Goal: Information Seeking & Learning: Understand process/instructions

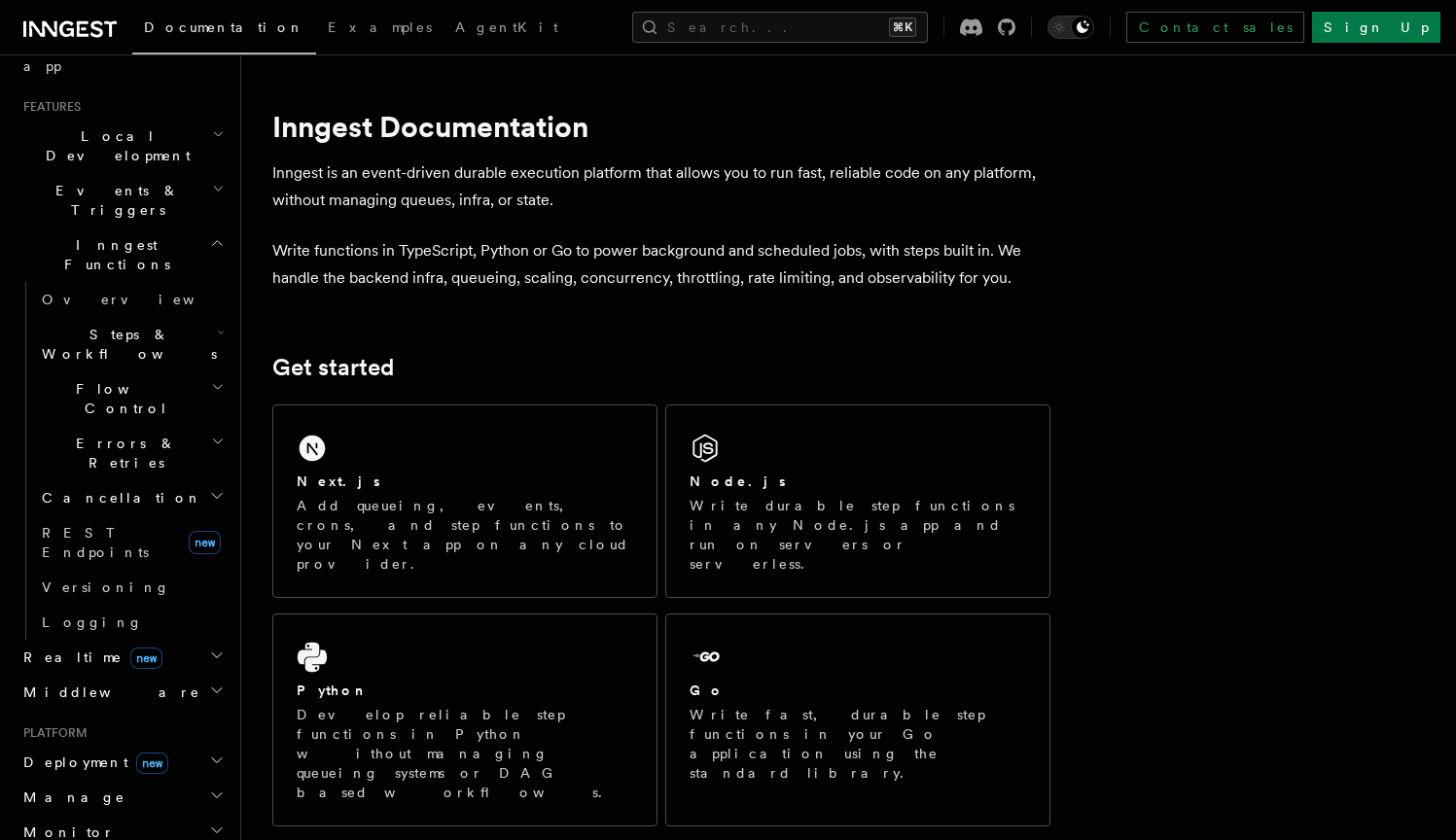
scroll to position [473, 0]
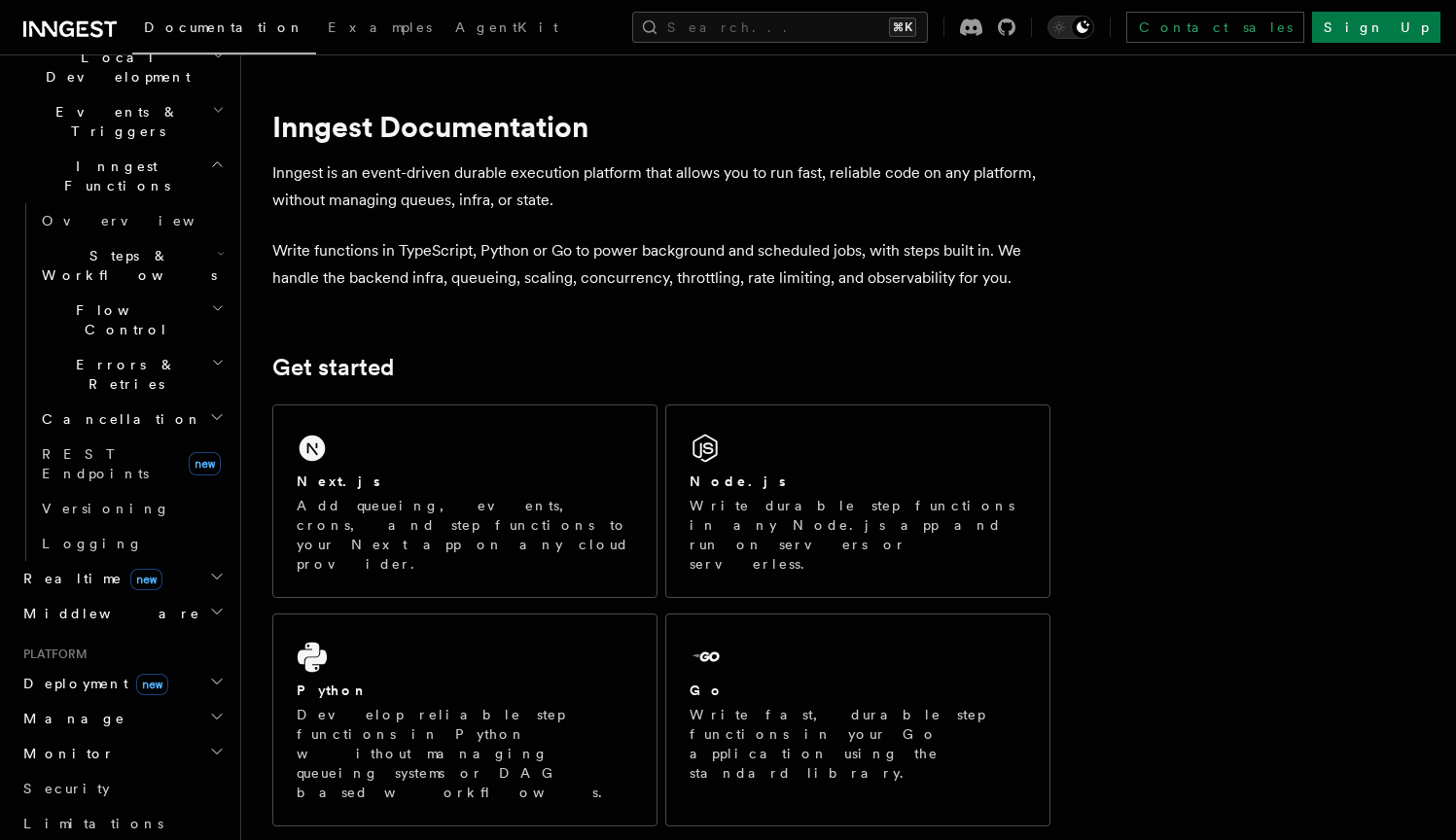
click at [791, 10] on div "Documentation Examples AgentKit Search... ⌘K Contact sales Sign Up" at bounding box center [728, 27] width 1456 height 54
click at [787, 25] on button "Search... ⌘K" at bounding box center [779, 27] width 295 height 31
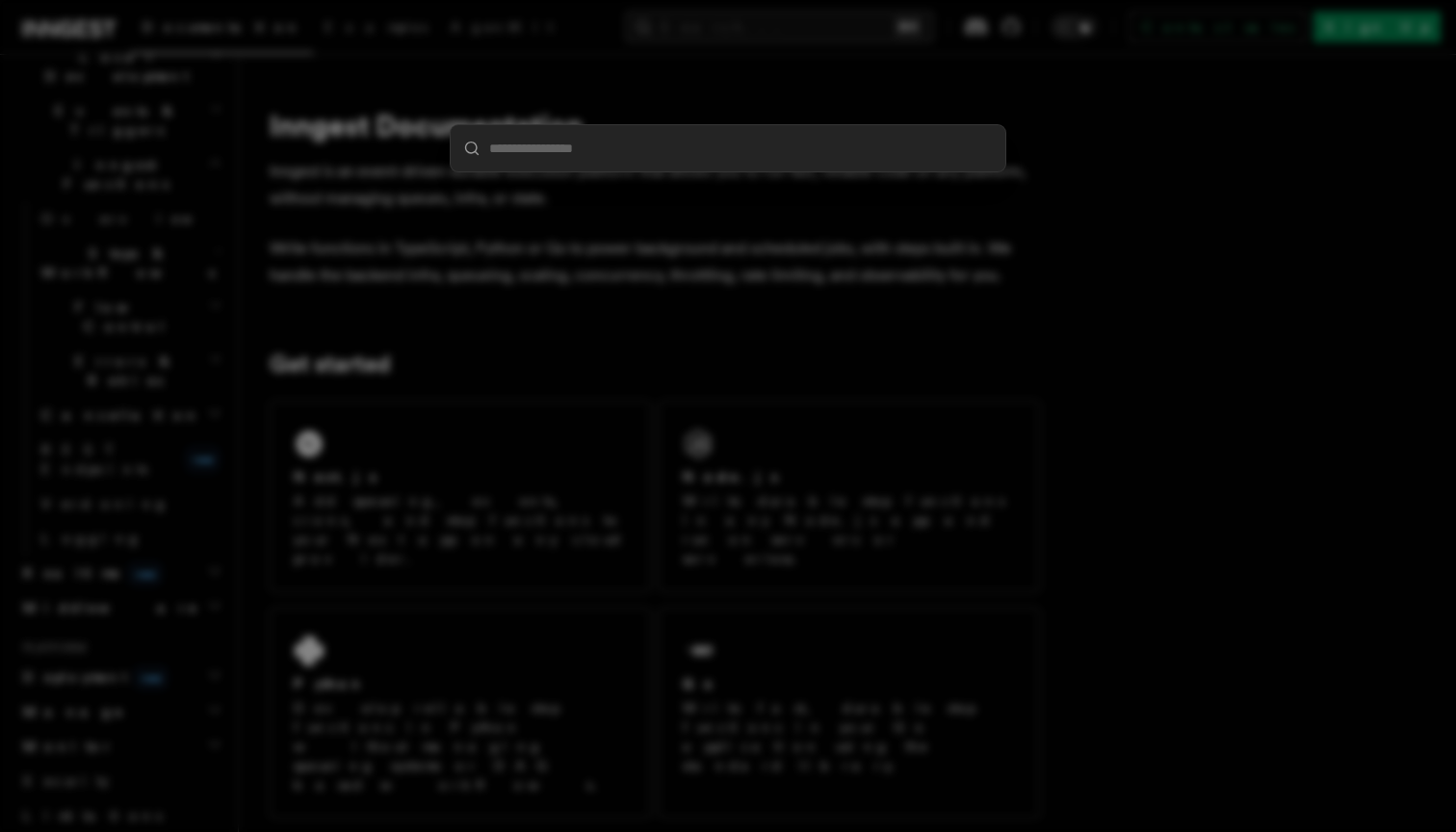
type input "*"
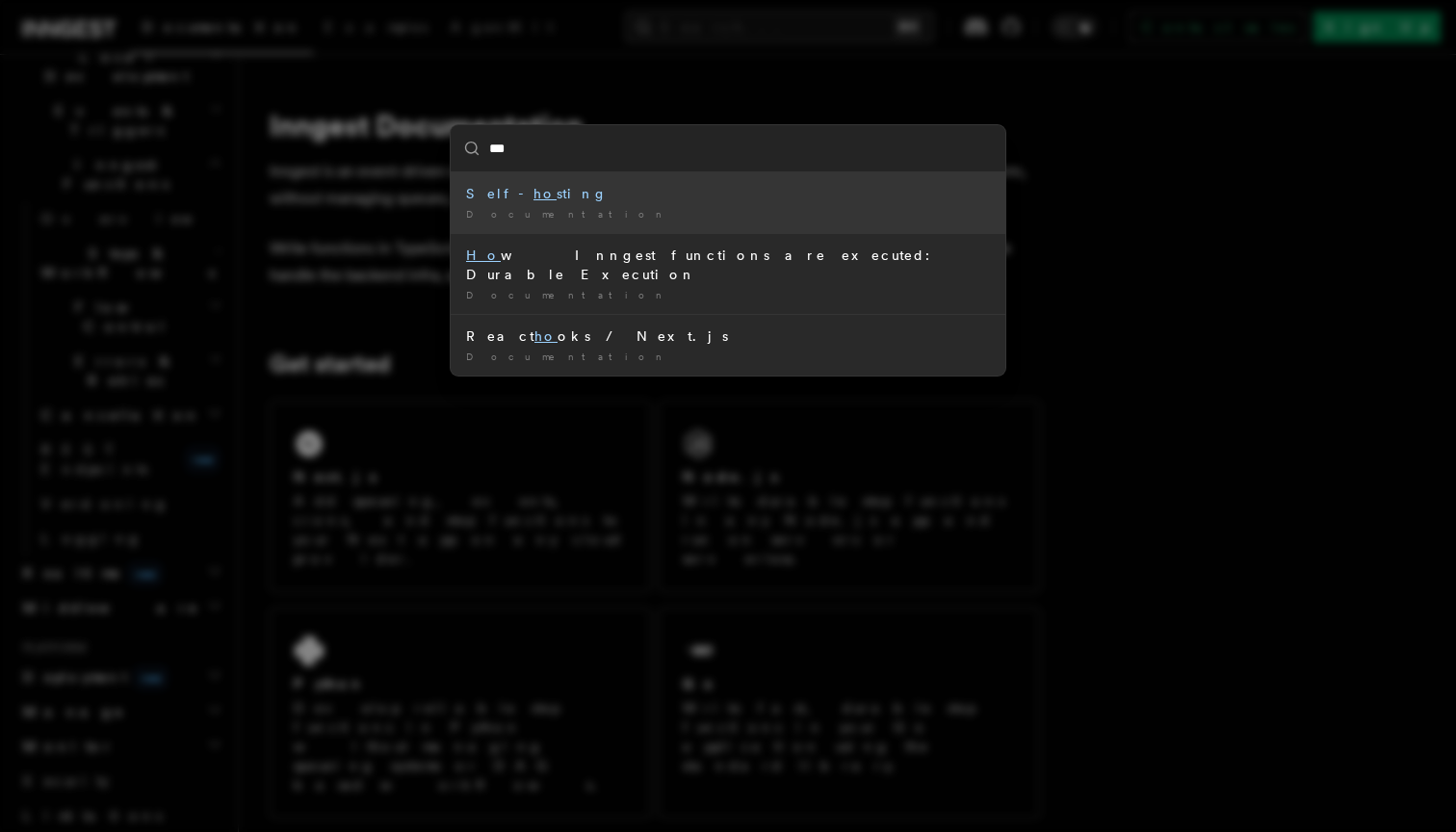
type input "****"
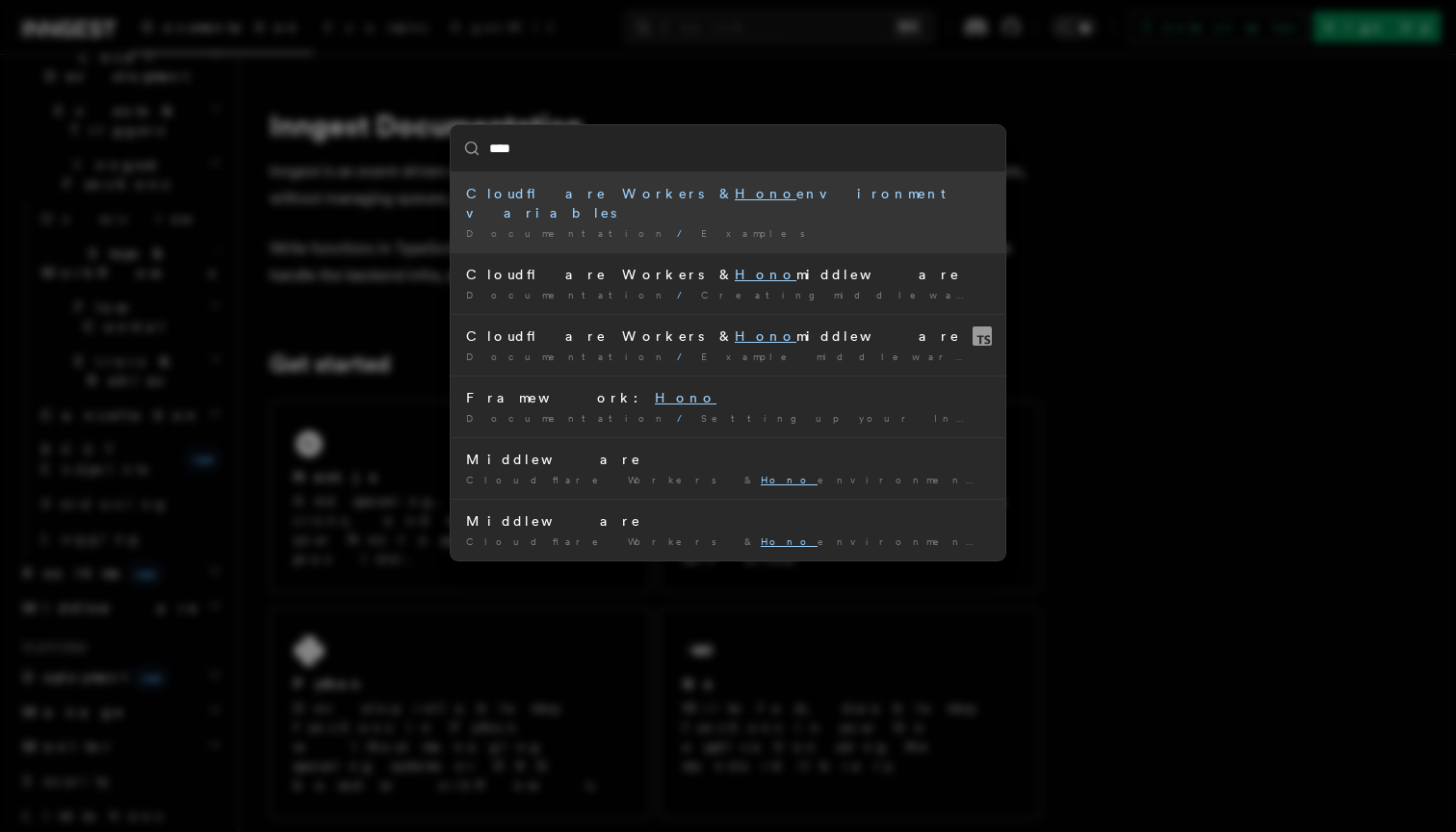
click at [785, 203] on div "Cloudflare Workers & Hono environment variables" at bounding box center [727, 203] width 523 height 38
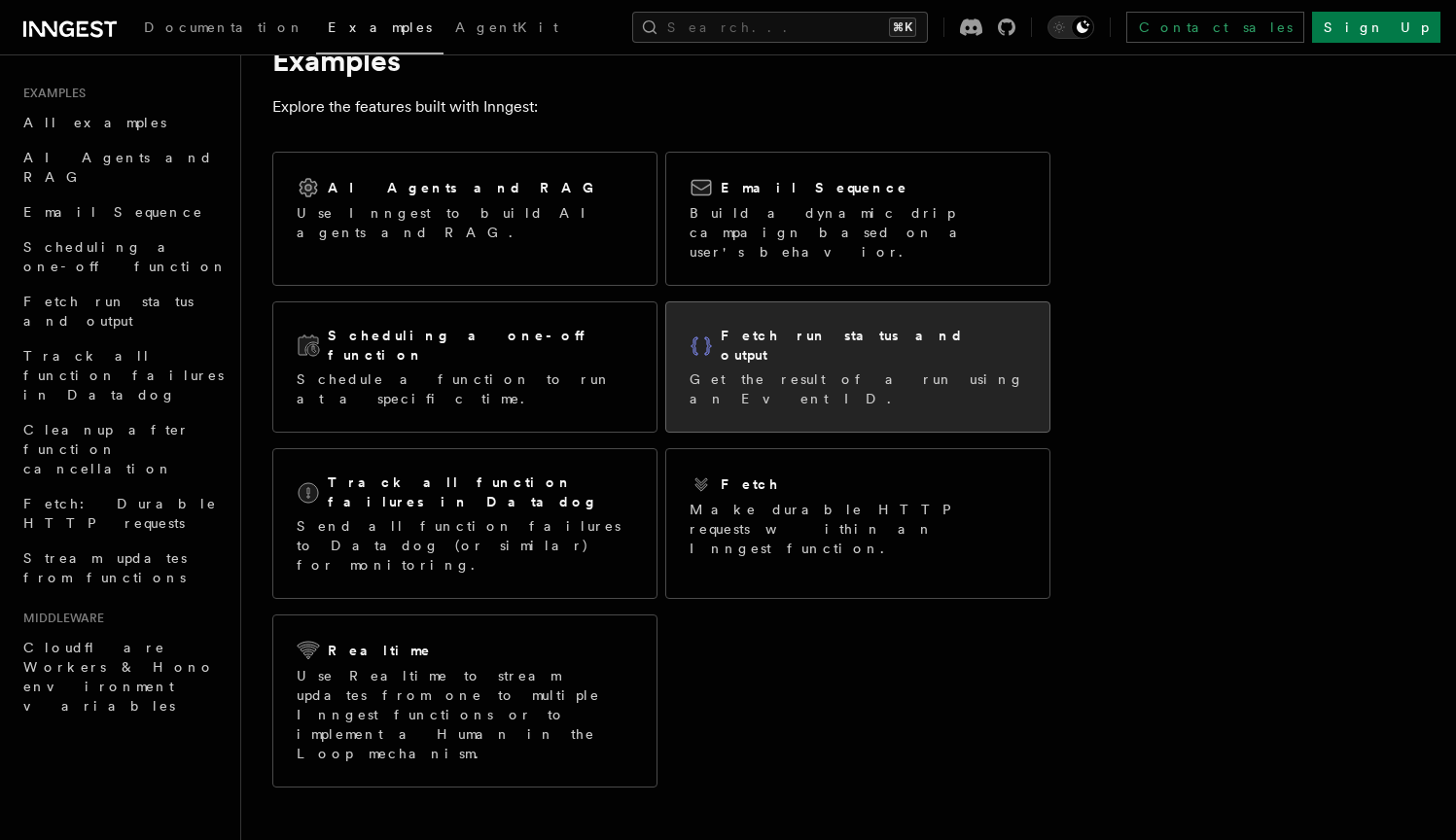
scroll to position [346, 0]
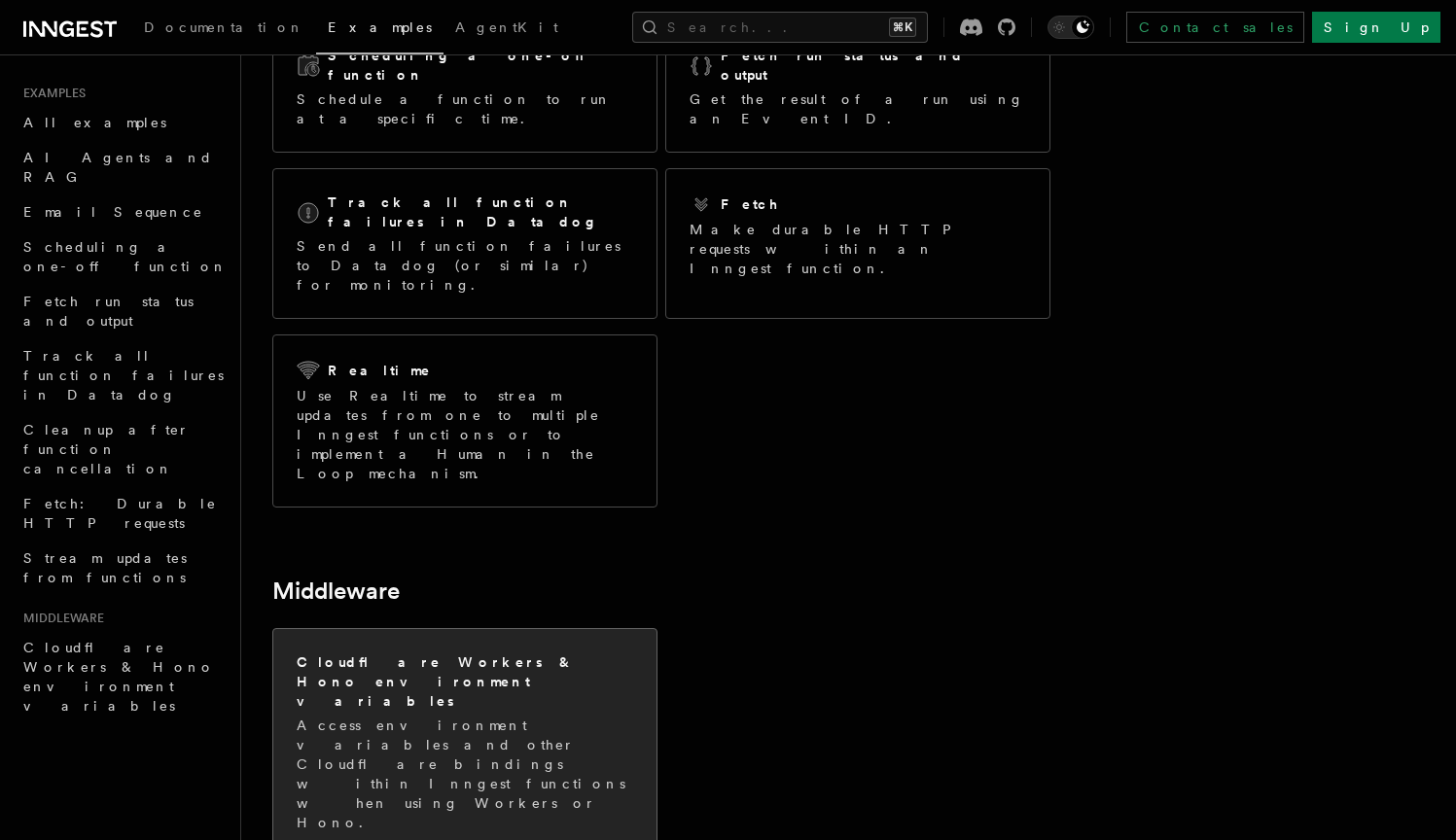
click at [465, 715] on p "Access environment variables and other Cloudflare bindings within Inngest funct…" at bounding box center [464, 774] width 337 height 117
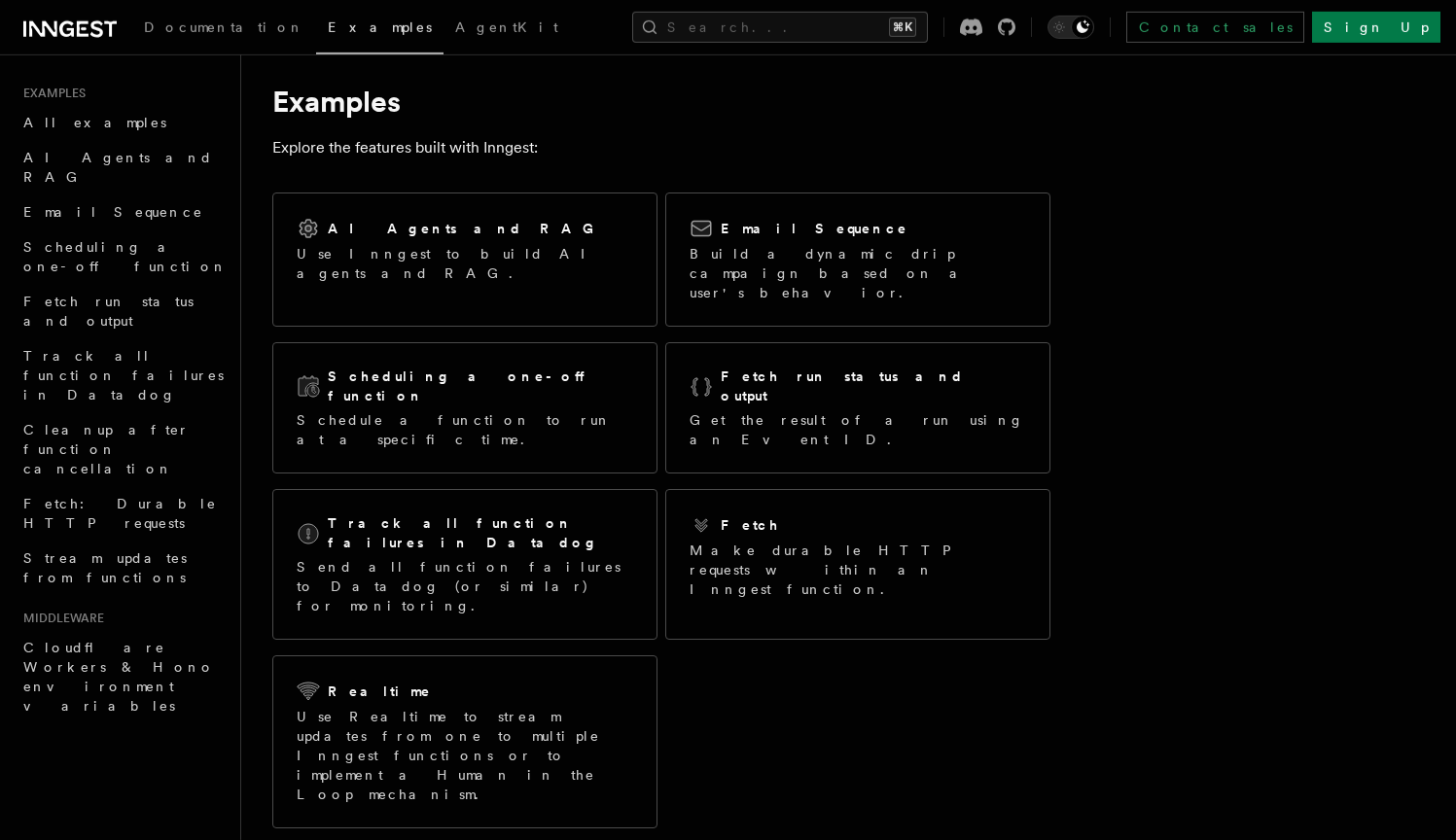
scroll to position [0, 0]
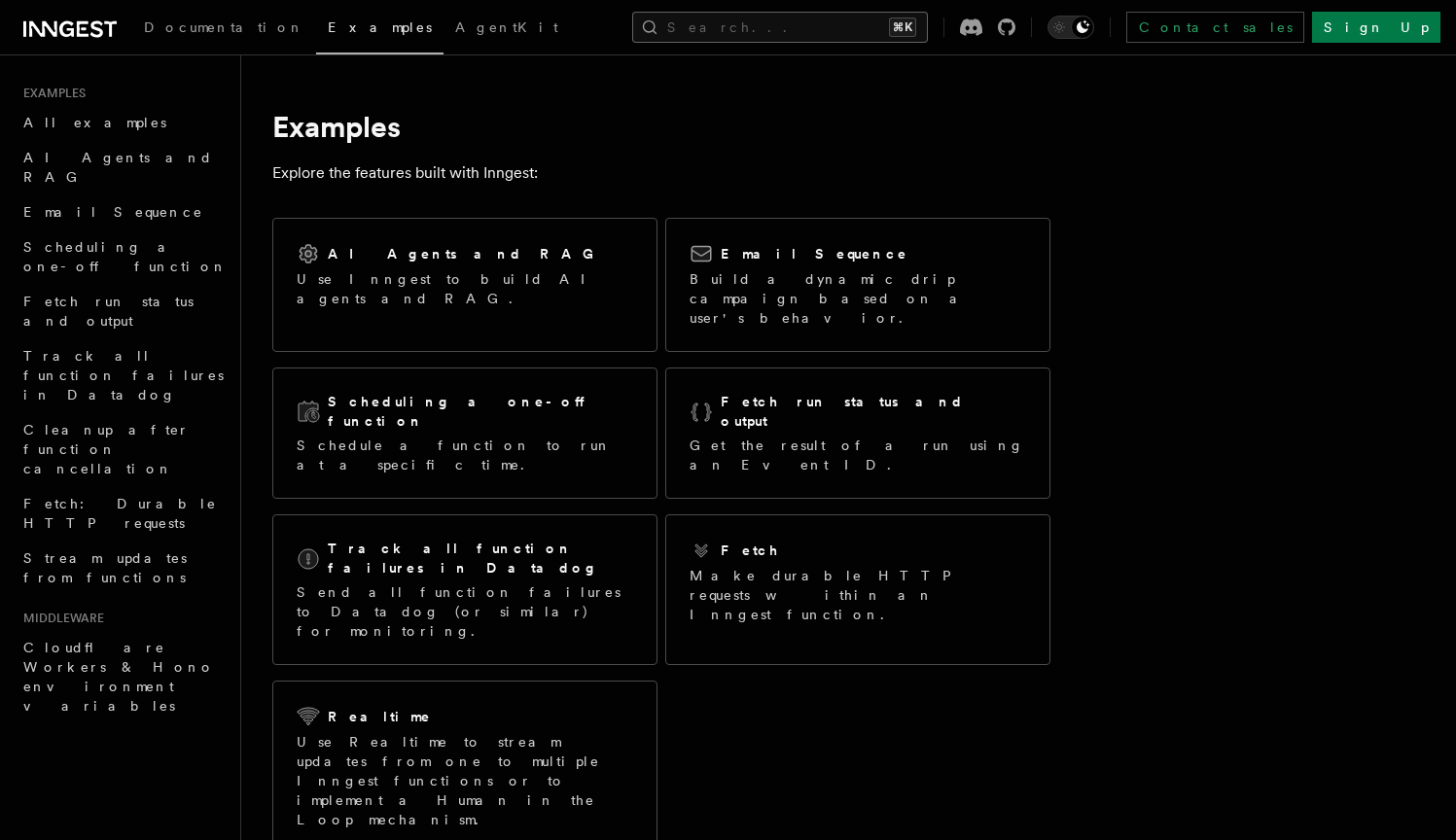
click at [821, 40] on button "Search... ⌘K" at bounding box center [779, 27] width 295 height 31
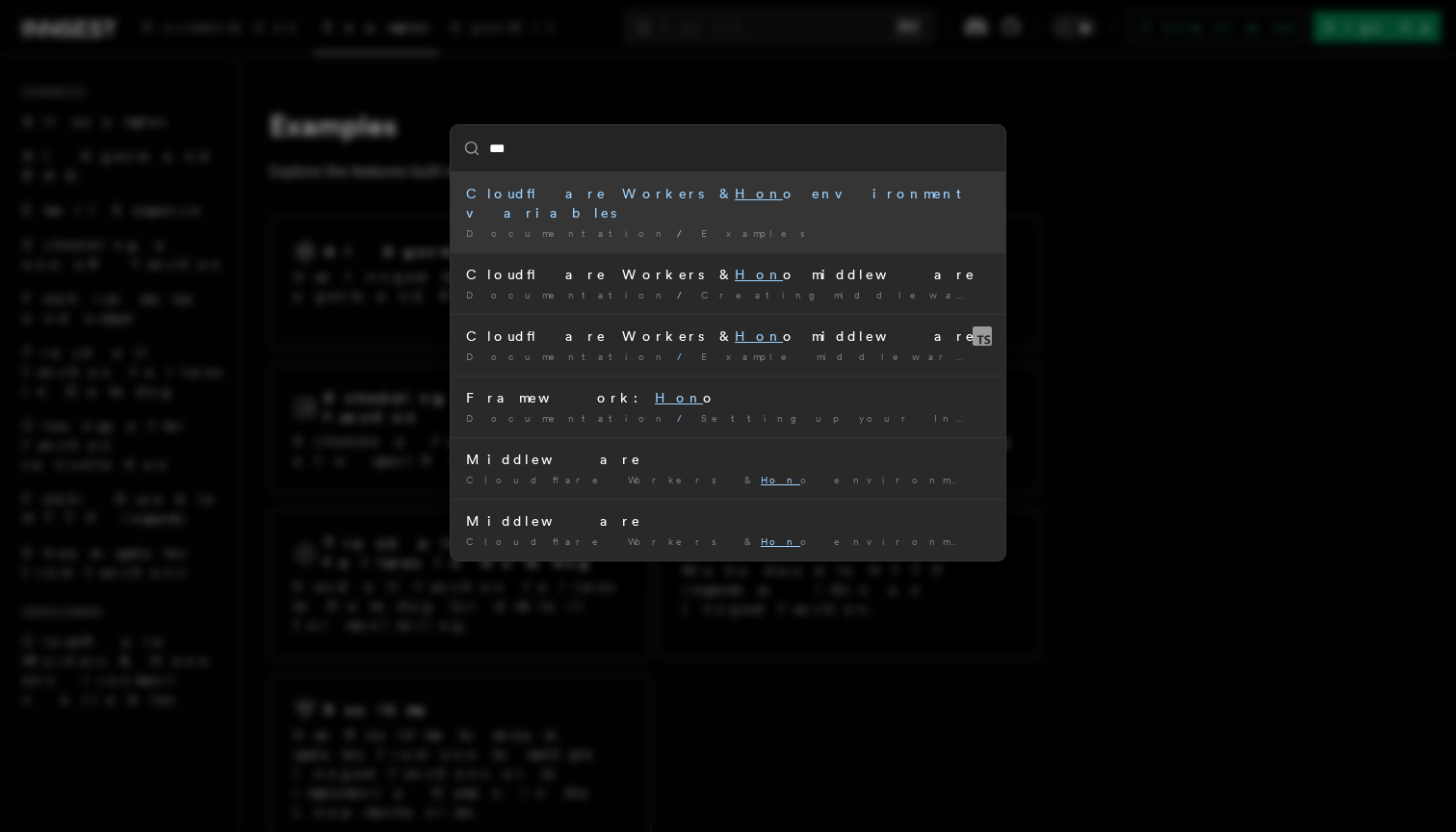
type input "****"
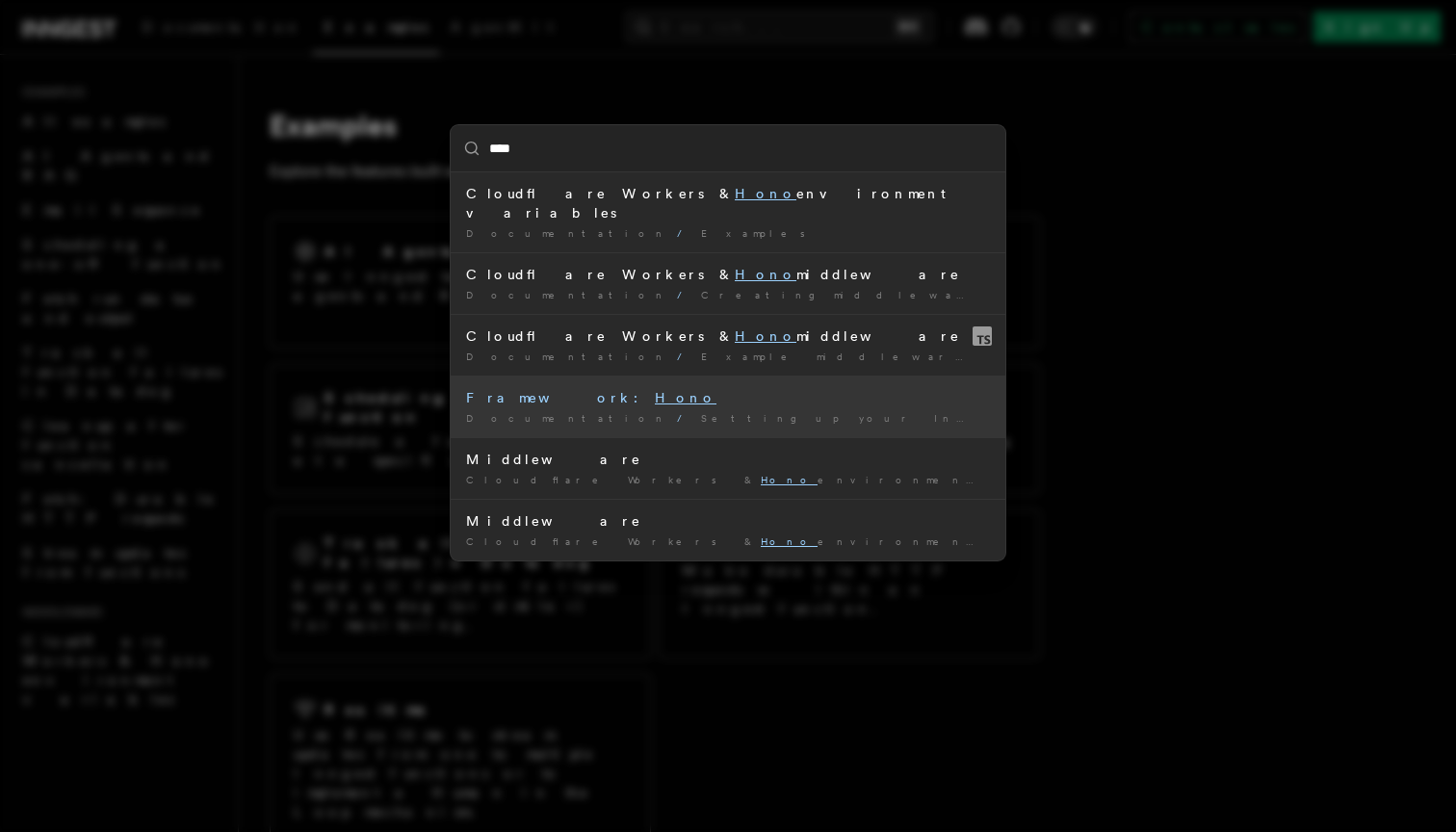
click at [744, 413] on li "Framework: Hono Documentation / Setting up your Inngest app / Supported framewo…" at bounding box center [728, 406] width 555 height 62
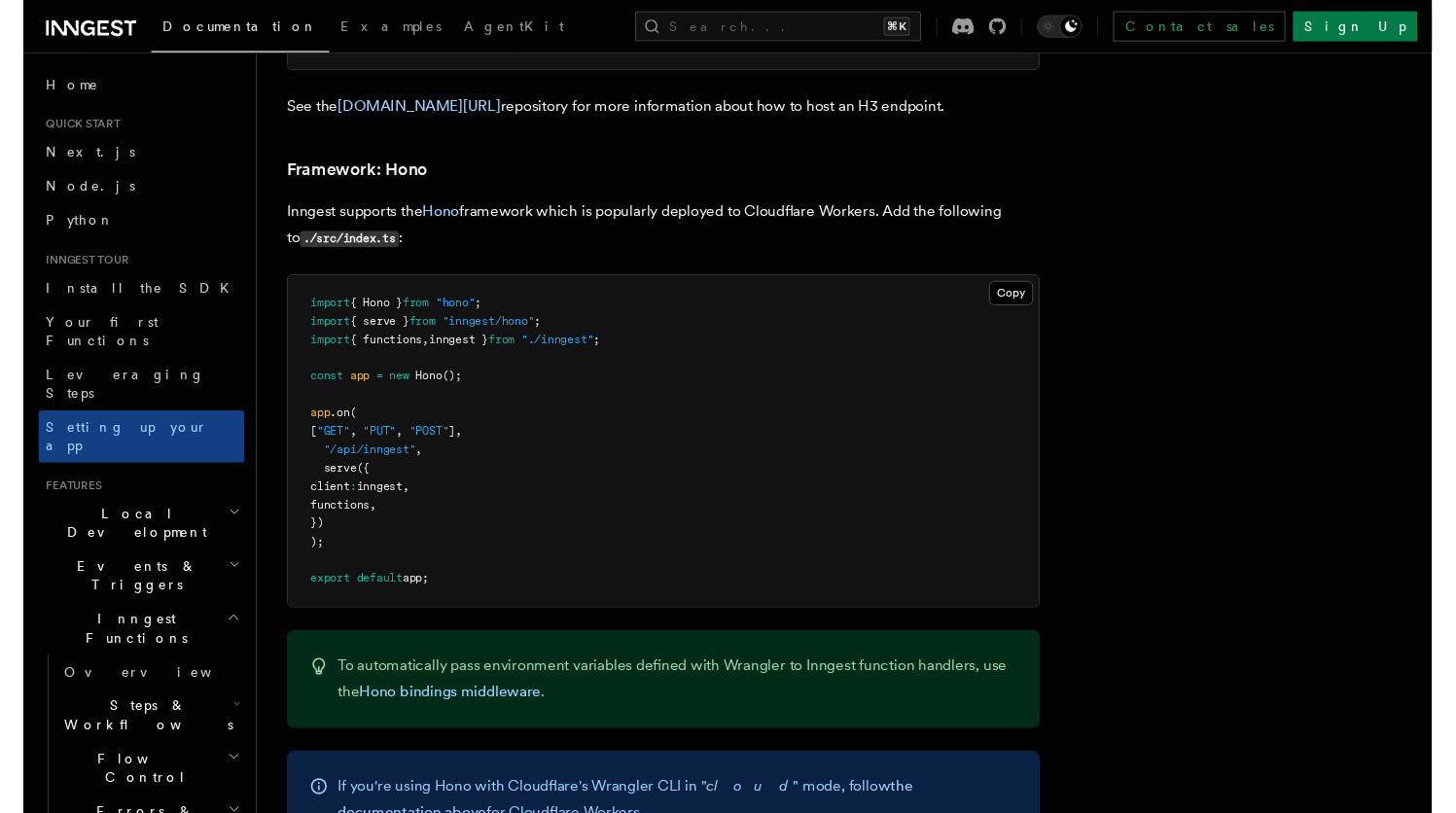
scroll to position [10247, 0]
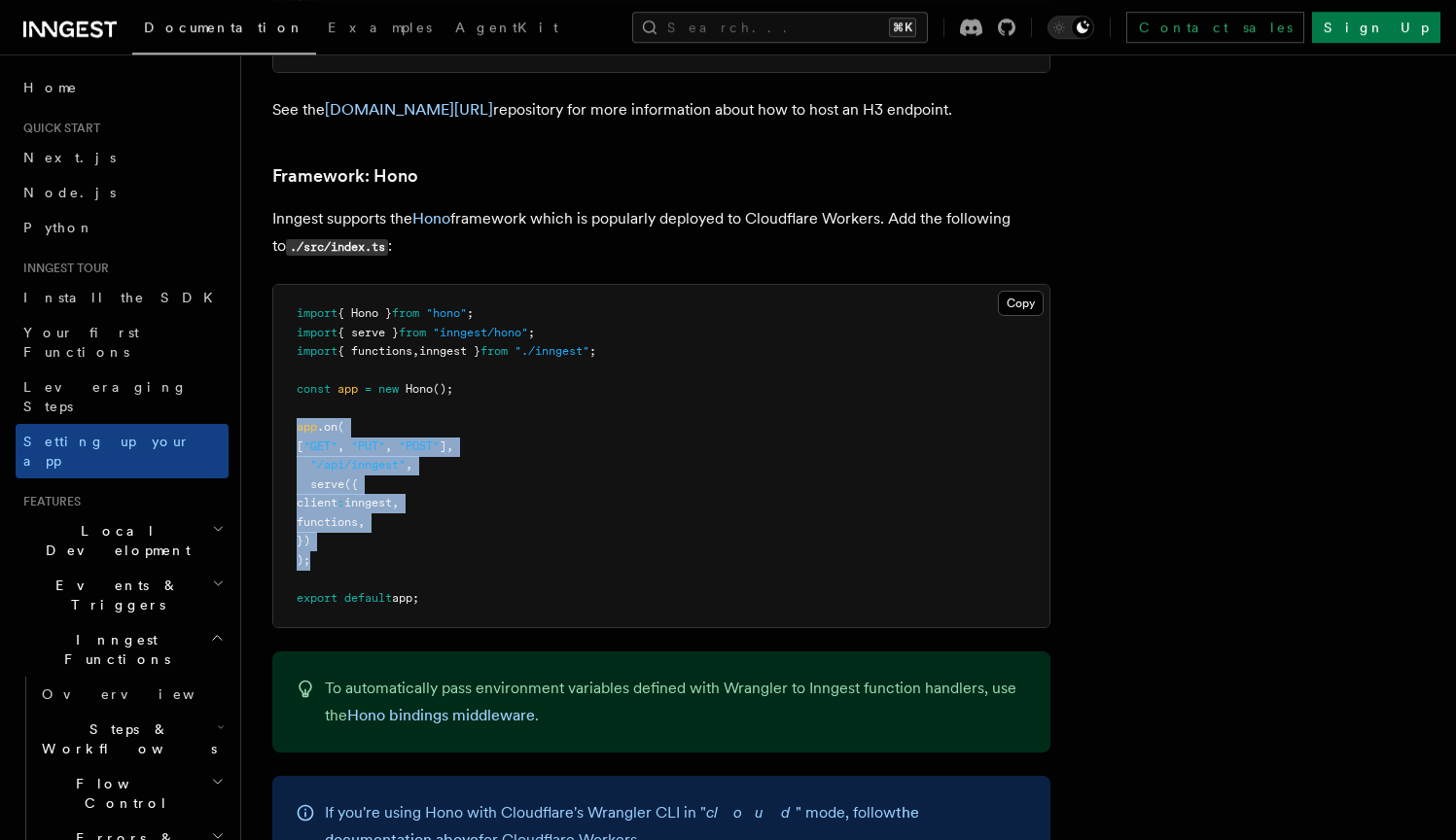
drag, startPoint x: 327, startPoint y: 456, endPoint x: 284, endPoint y: 357, distance: 107.9
click at [284, 357] on pre "import { Hono } from "hono" ; import { serve } from "inngest/hono" ; import { f…" at bounding box center [661, 456] width 775 height 342
copy code "app .on ( [ "GET" , "PUT" , "POST" ] , "/api/inngest" , serve ({ client : innge…"
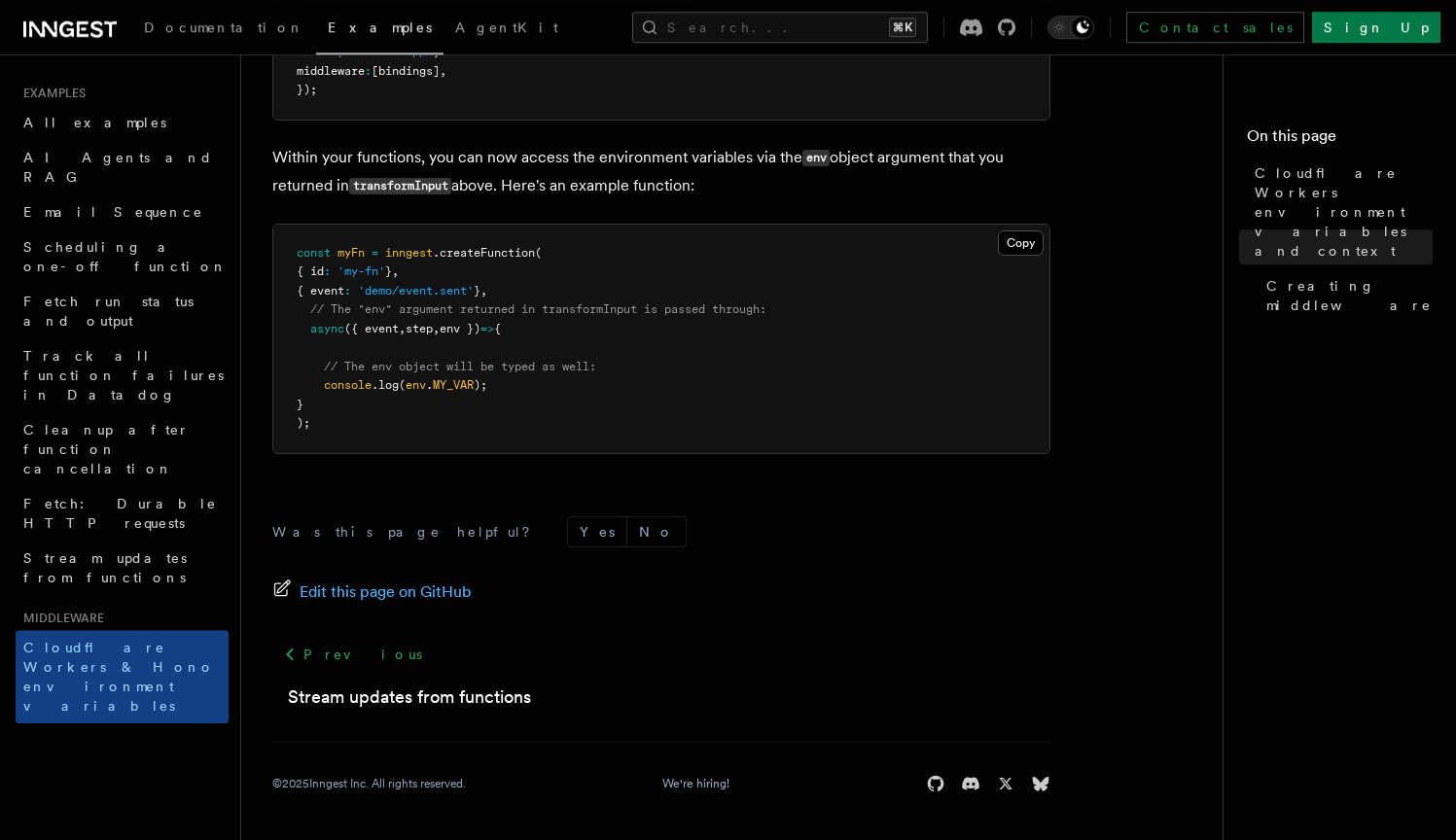
scroll to position [1214, 0]
click at [718, 339] on pre "const myFn = inngest .createFunction ( { id : 'my-fn' } , { event : 'demo/event…" at bounding box center [661, 338] width 775 height 228
